Goal: Transaction & Acquisition: Purchase product/service

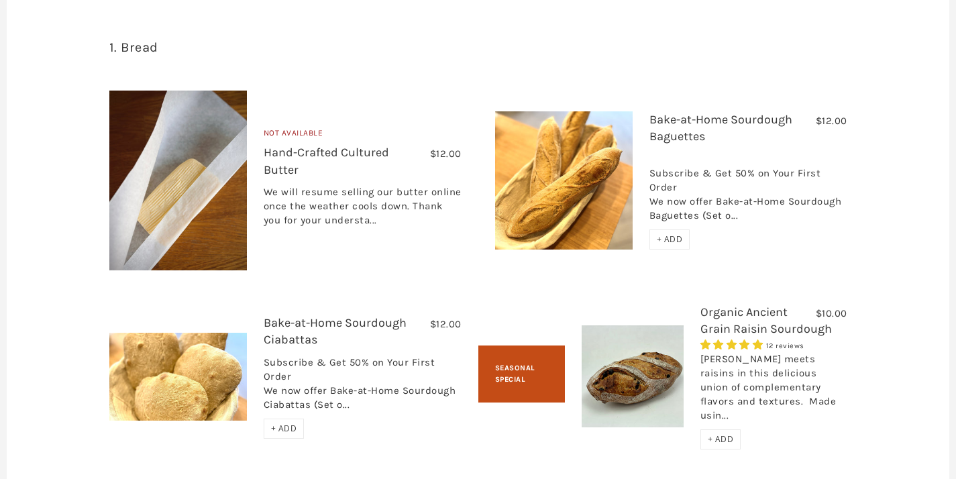
scroll to position [1495, 0]
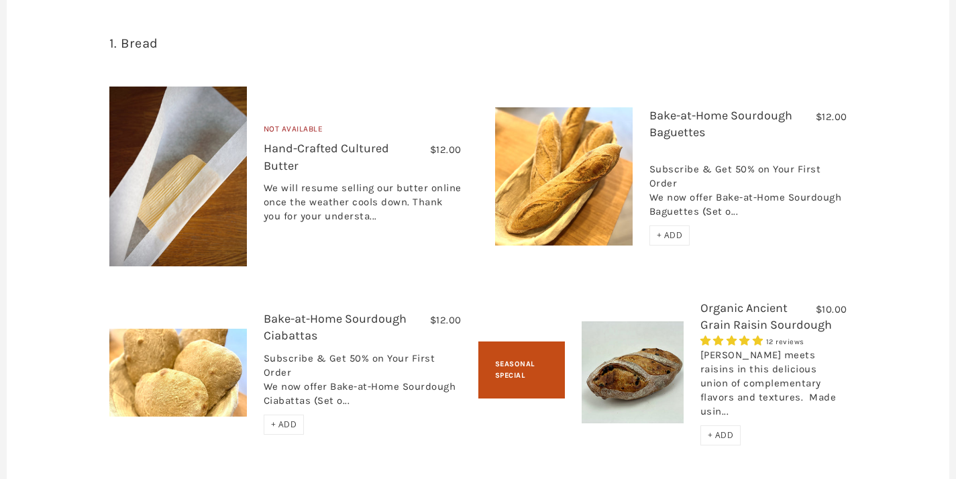
click at [690, 140] on link "Bake-at-Home Sourdough Baguettes" at bounding box center [720, 124] width 143 height 32
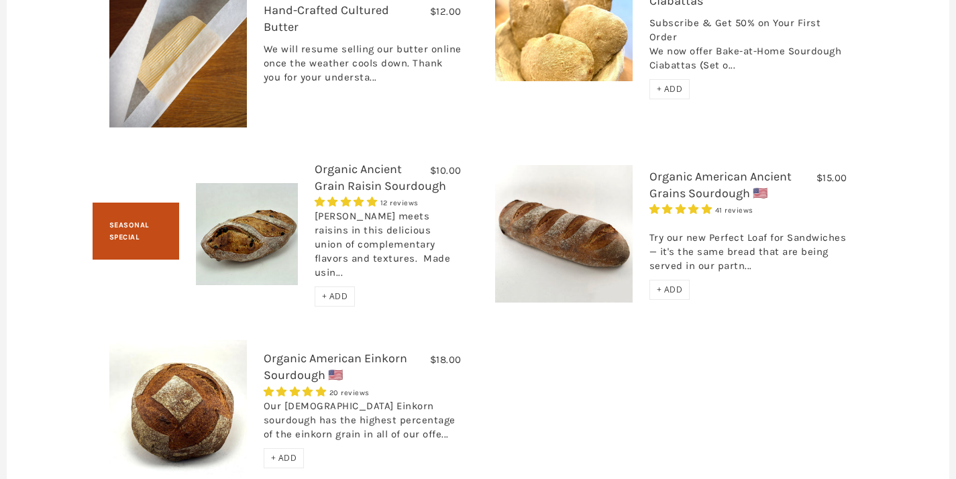
scroll to position [1731, 0]
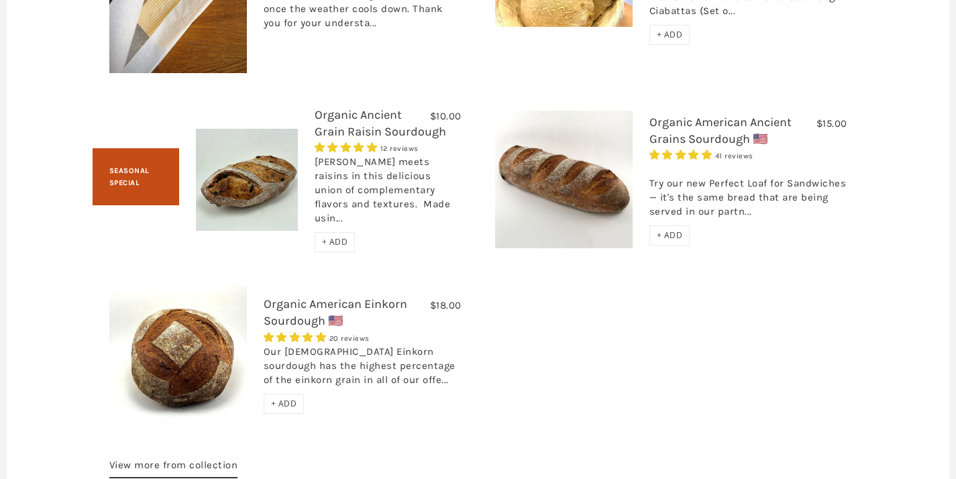
click at [385, 296] on link "Organic American Einkorn Sourdough 🇺🇸" at bounding box center [336, 312] width 144 height 32
